Goal: Task Accomplishment & Management: Manage account settings

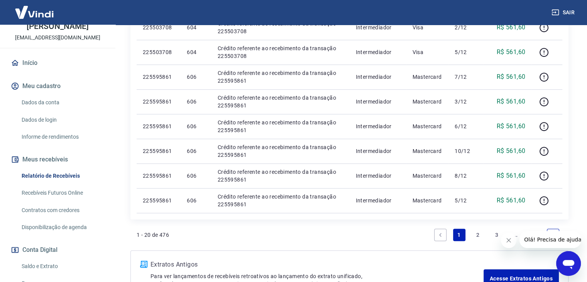
scroll to position [116, 0]
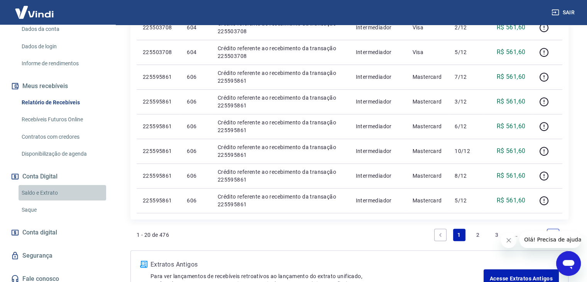
click at [64, 192] on link "Saldo e Extrato" at bounding box center [63, 193] width 88 height 16
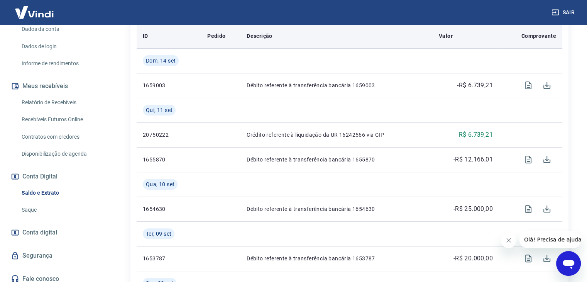
scroll to position [193, 0]
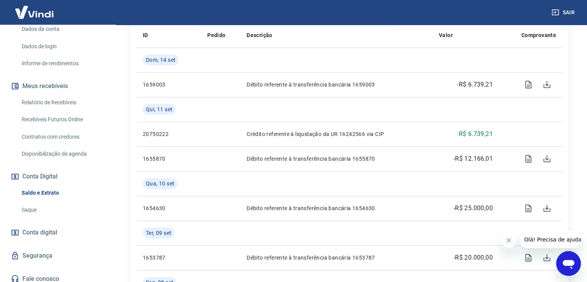
click at [75, 101] on link "Relatório de Recebíveis" at bounding box center [63, 102] width 88 height 16
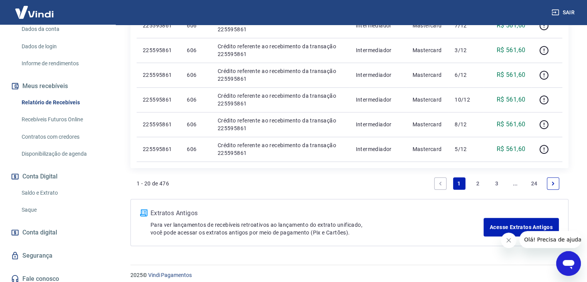
scroll to position [558, 0]
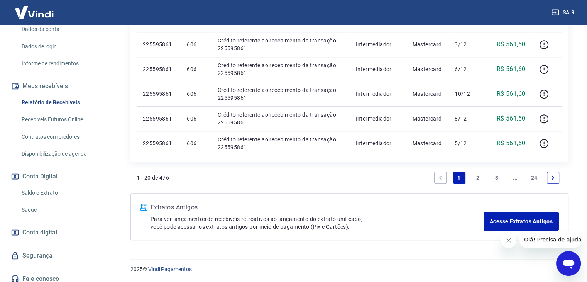
click at [475, 175] on link "2" at bounding box center [477, 177] width 12 height 12
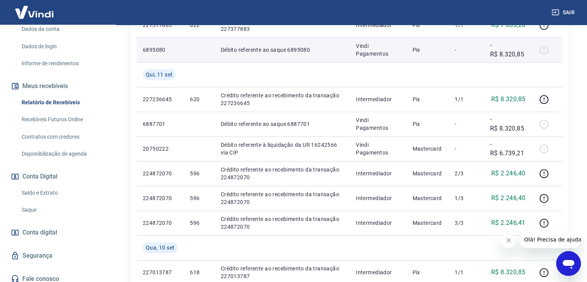
scroll to position [386, 0]
